Goal: Navigation & Orientation: Find specific page/section

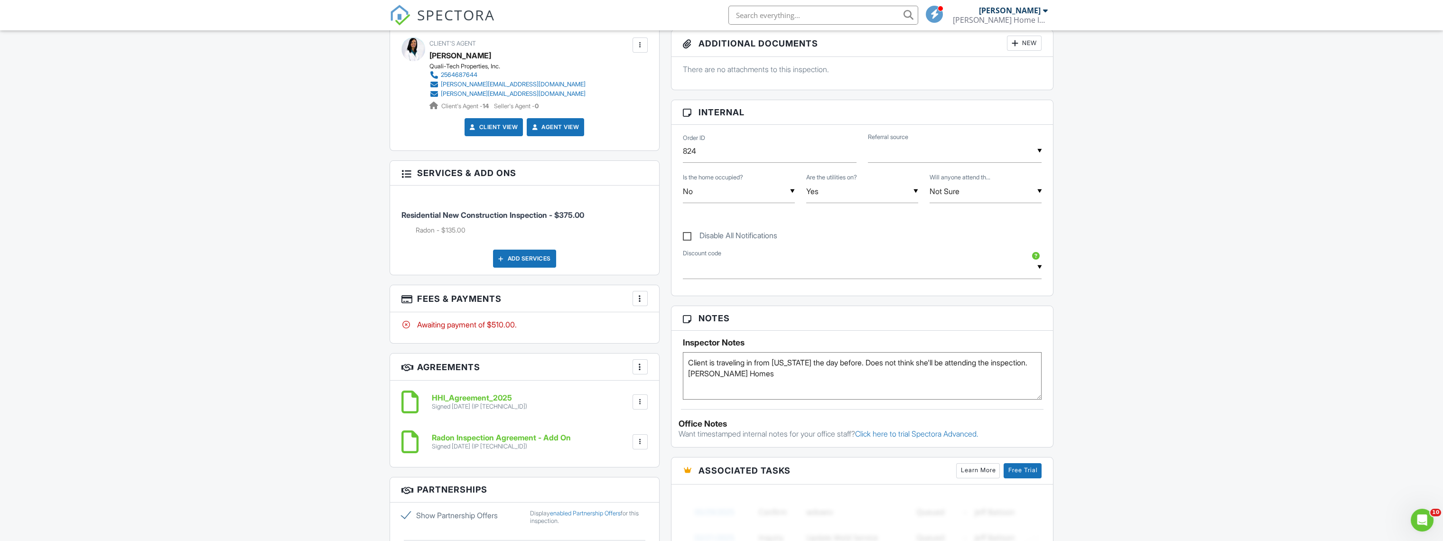
scroll to position [211, 0]
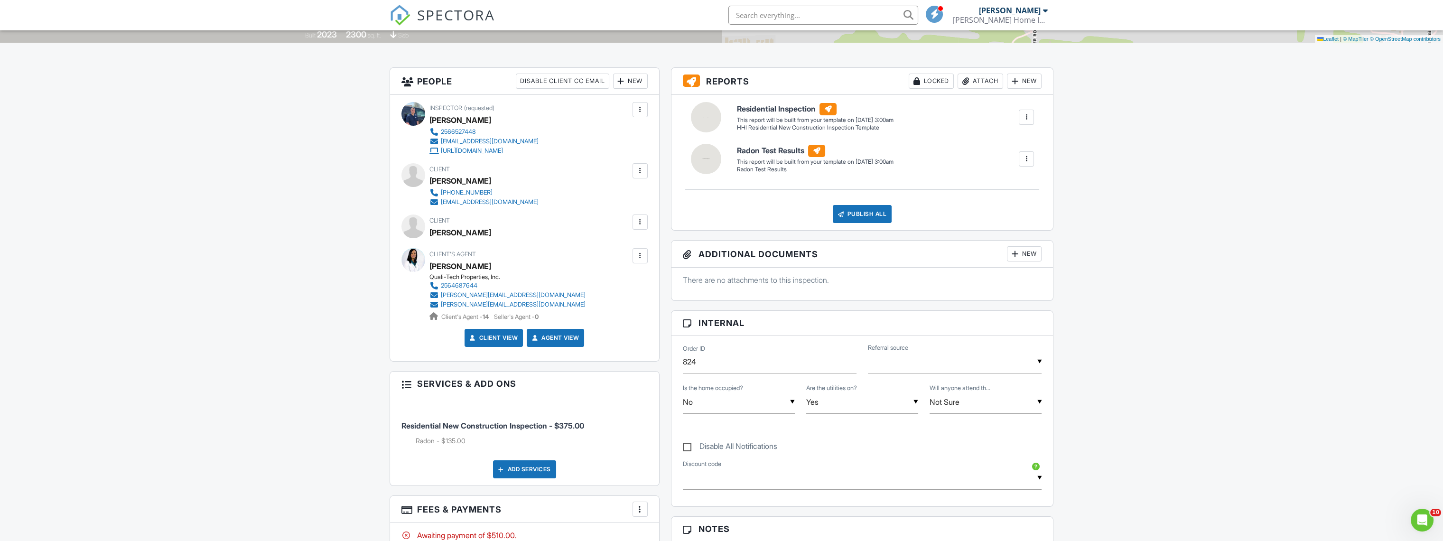
click at [455, 22] on span "SPECTORA" at bounding box center [456, 15] width 78 height 20
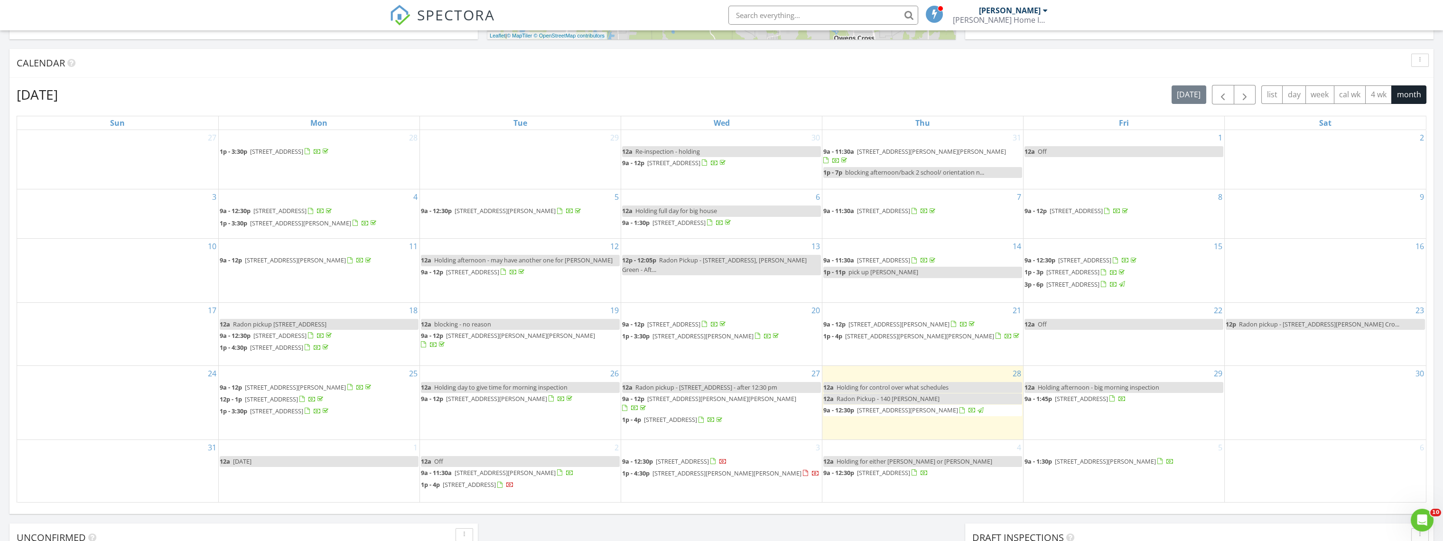
click at [525, 400] on span "140 Lovvorn Ln NW, Huntsville 35806" at bounding box center [496, 398] width 101 height 9
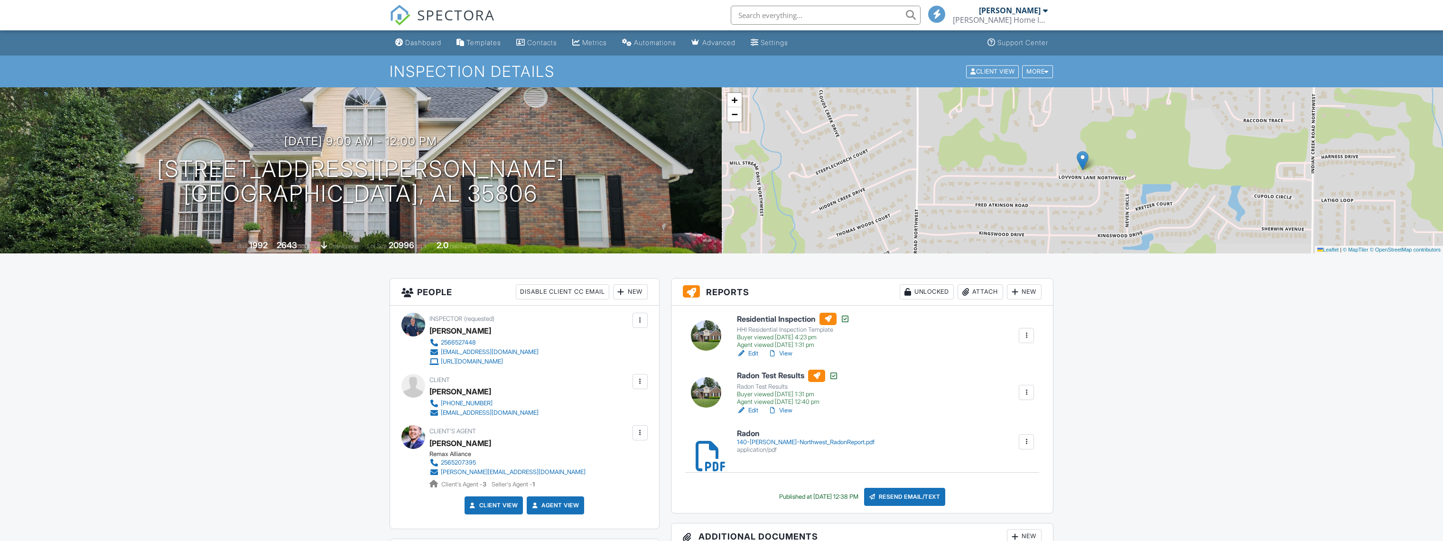
click at [784, 351] on link "View" at bounding box center [780, 353] width 25 height 9
